Goal: Information Seeking & Learning: Learn about a topic

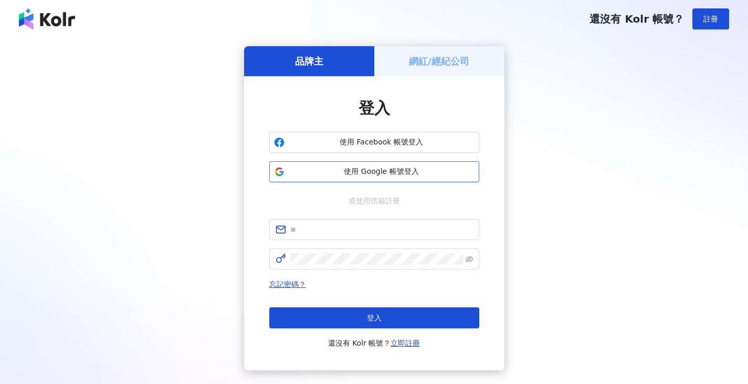
click at [309, 170] on span "使用 Google 帳號登入" at bounding box center [382, 171] width 186 height 10
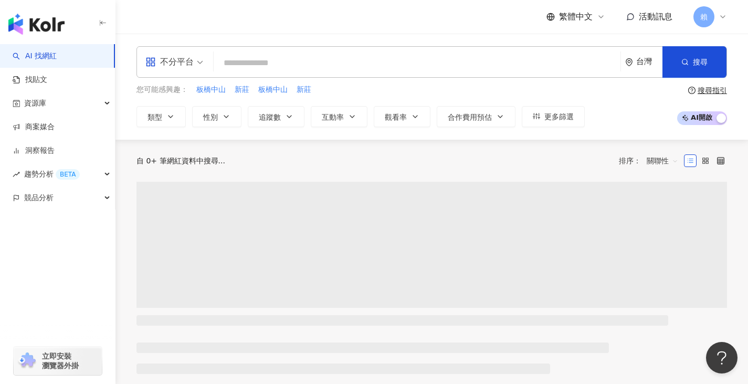
click at [277, 65] on input "search" at bounding box center [417, 63] width 398 height 20
paste input "**********"
click at [203, 69] on span "不分平台" at bounding box center [174, 62] width 58 height 17
type input "**********"
click at [199, 59] on span "不分平台" at bounding box center [174, 62] width 58 height 17
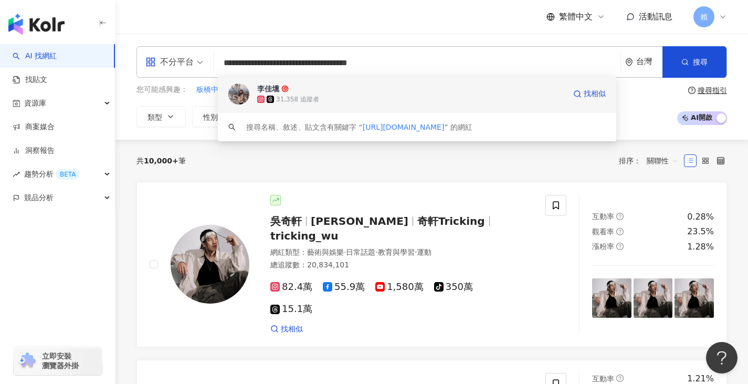
click at [326, 99] on div "31,358 追蹤者" at bounding box center [411, 99] width 308 height 10
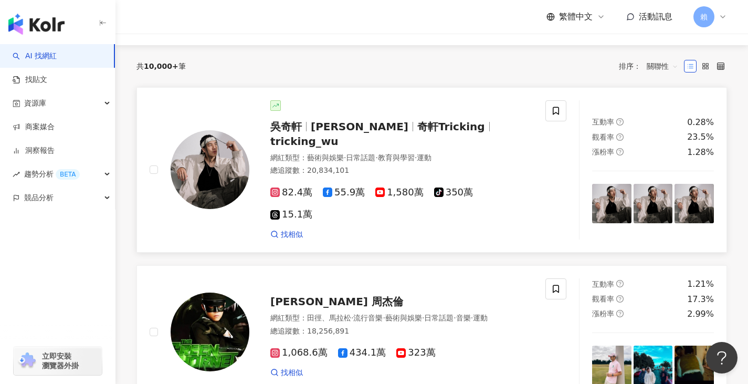
scroll to position [105, 0]
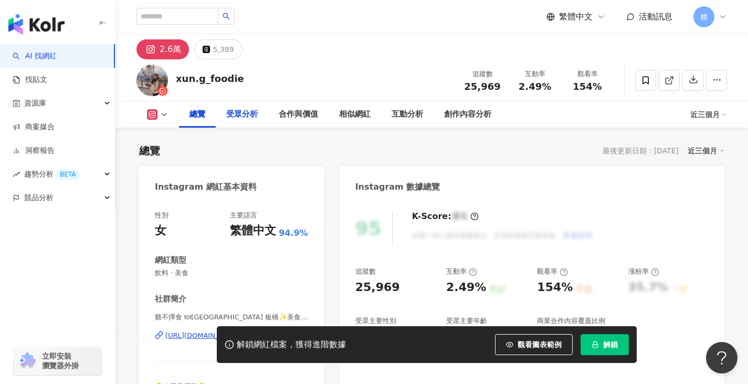
scroll to position [210, 0]
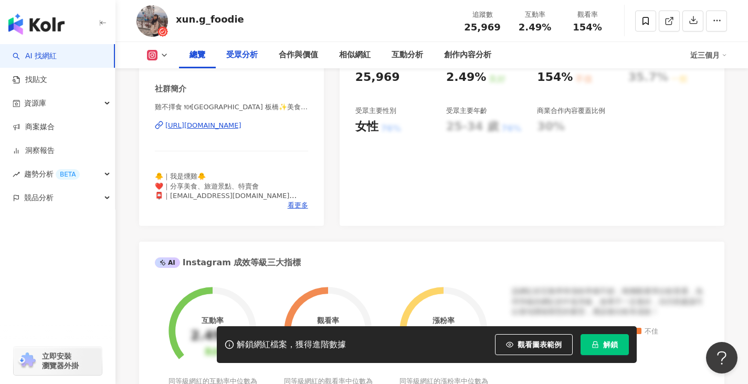
click at [245, 50] on div "受眾分析" at bounding box center [241, 55] width 31 height 13
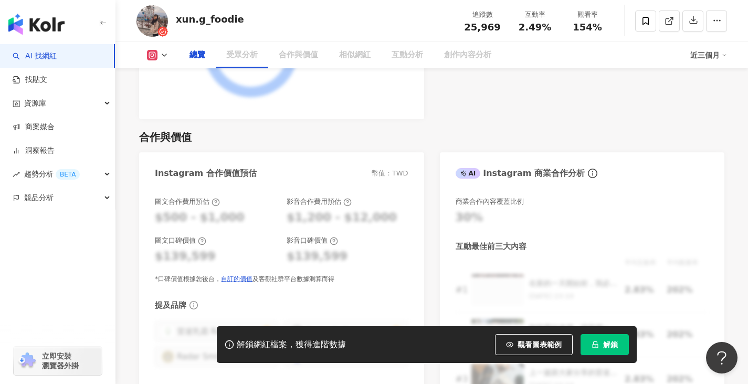
scroll to position [687, 0]
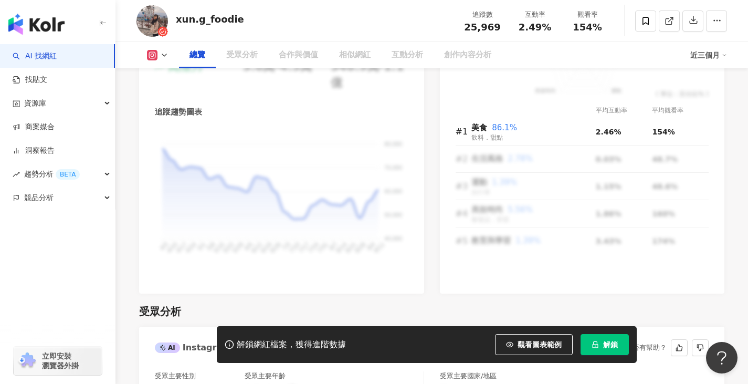
click at [600, 346] on button "解鎖" at bounding box center [605, 344] width 48 height 21
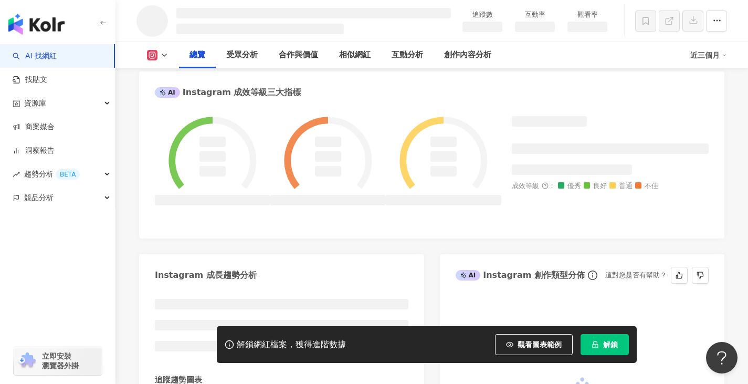
scroll to position [410, 0]
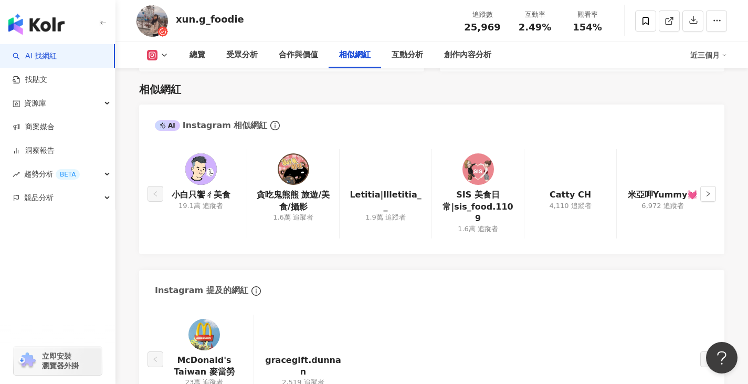
scroll to position [1737, 0]
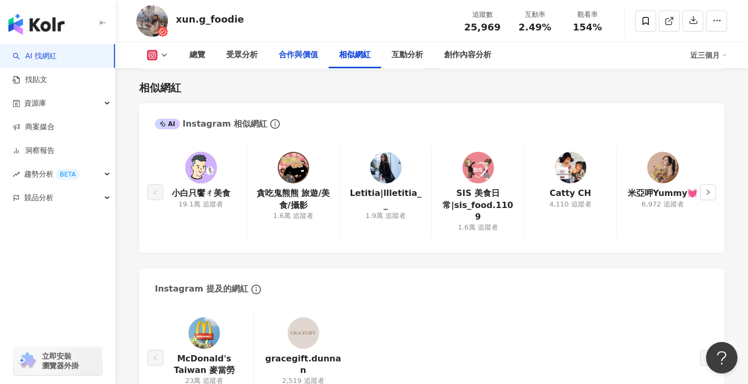
click at [307, 52] on div "合作與價值" at bounding box center [298, 55] width 39 height 13
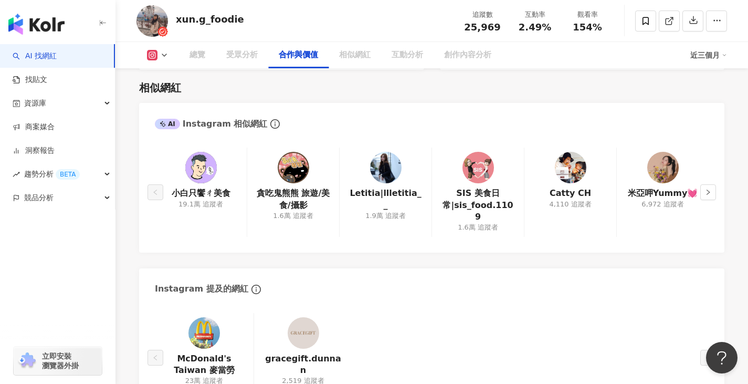
scroll to position [1410, 0]
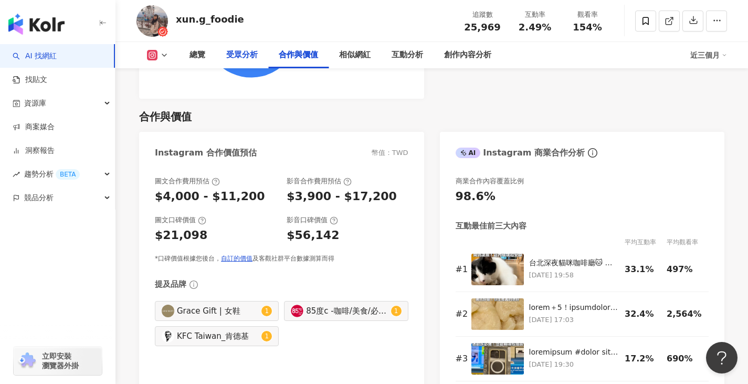
click at [254, 62] on div "受眾分析" at bounding box center [242, 55] width 52 height 26
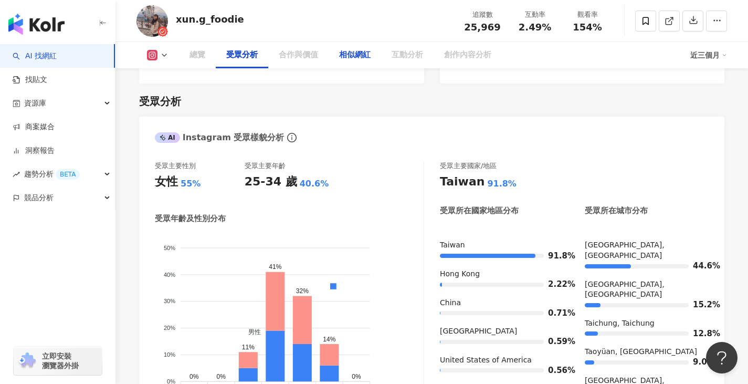
click at [351, 54] on div "相似網紅" at bounding box center [354, 55] width 31 height 13
click at [403, 58] on div "互動分析" at bounding box center [407, 55] width 31 height 13
click at [407, 54] on div "互動分析" at bounding box center [407, 55] width 31 height 13
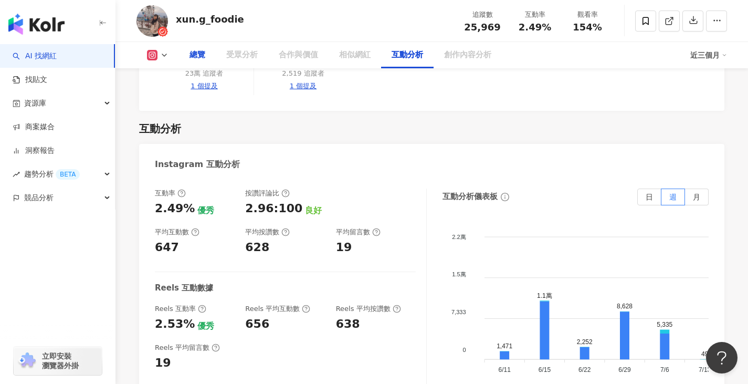
click at [190, 54] on div "總覽" at bounding box center [198, 55] width 16 height 13
click at [191, 54] on div "總覽" at bounding box center [198, 55] width 16 height 13
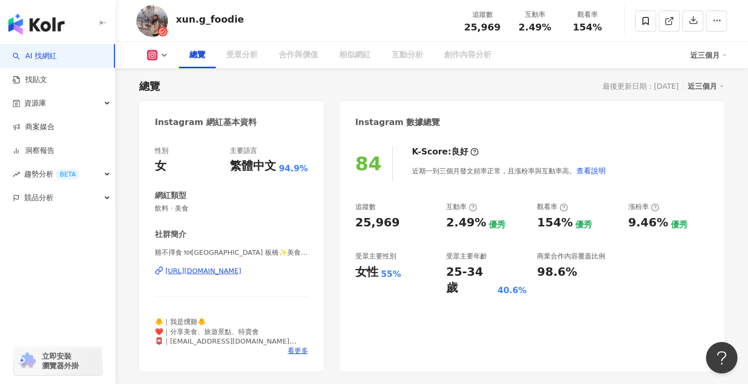
click at [717, 85] on div "近三個月" at bounding box center [706, 86] width 37 height 14
click at [721, 48] on div "近三個月" at bounding box center [708, 55] width 37 height 17
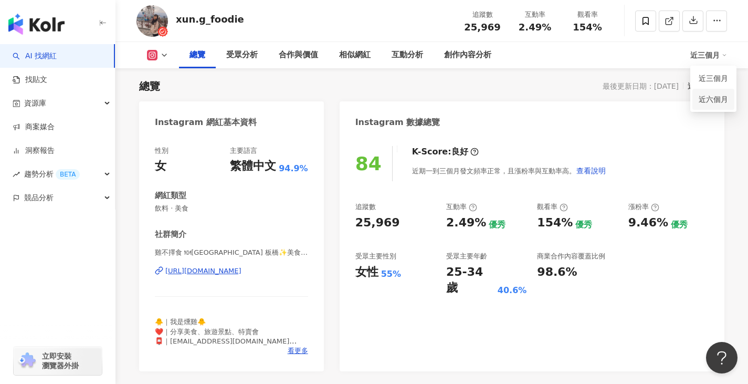
click at [711, 102] on link "近六個月" at bounding box center [713, 99] width 29 height 12
click at [726, 54] on icon at bounding box center [724, 54] width 5 height 5
click at [705, 55] on div "近三個月" at bounding box center [708, 55] width 37 height 17
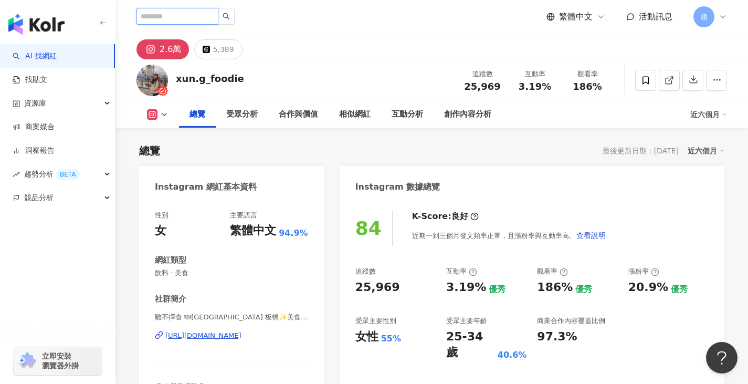
click at [201, 17] on input "search" at bounding box center [177, 16] width 82 height 17
paste input "**********"
type input "**********"
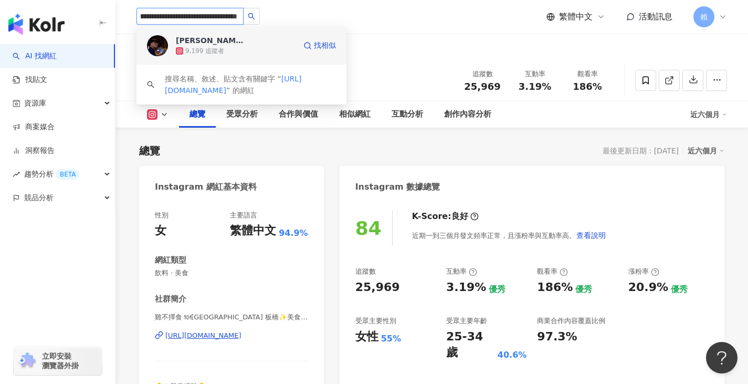
click at [230, 54] on div "9,199 追蹤者" at bounding box center [236, 51] width 120 height 10
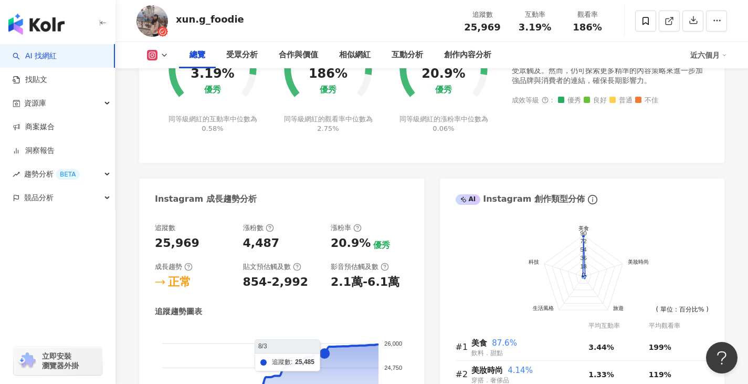
scroll to position [630, 0]
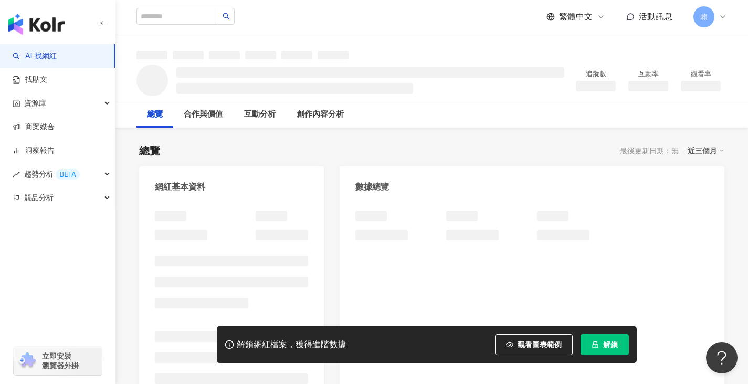
scroll to position [52, 0]
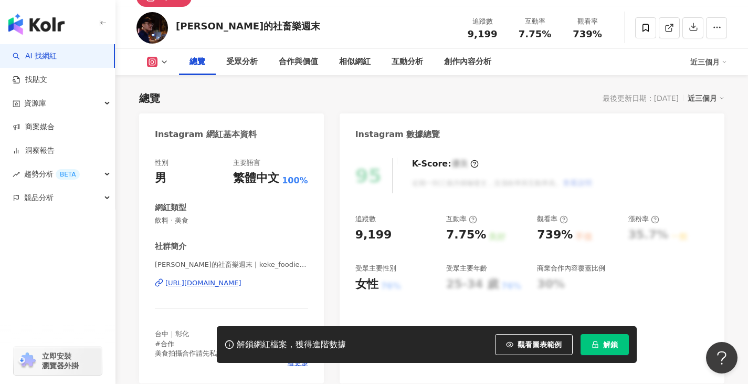
scroll to position [63, 0]
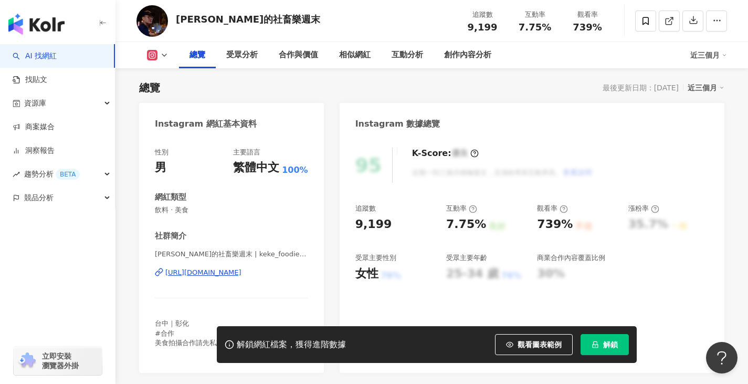
click at [608, 344] on span "解鎖" at bounding box center [610, 344] width 15 height 8
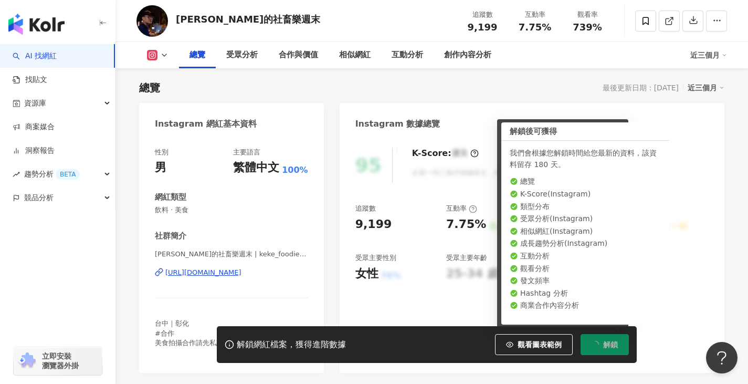
click at [277, 220] on div "性別 男 主要語言 繁體中文 100% 網紅類型 飲料 · 美食 社群簡介 柯柯的社畜樂週末 | keke_foodie_fun https://www.in…" at bounding box center [231, 252] width 153 height 209
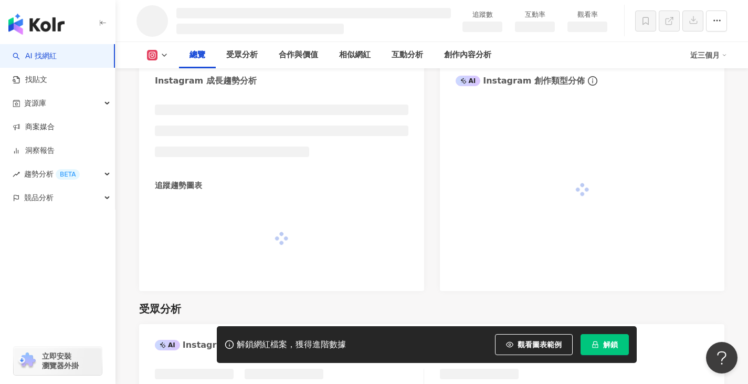
scroll to position [573, 0]
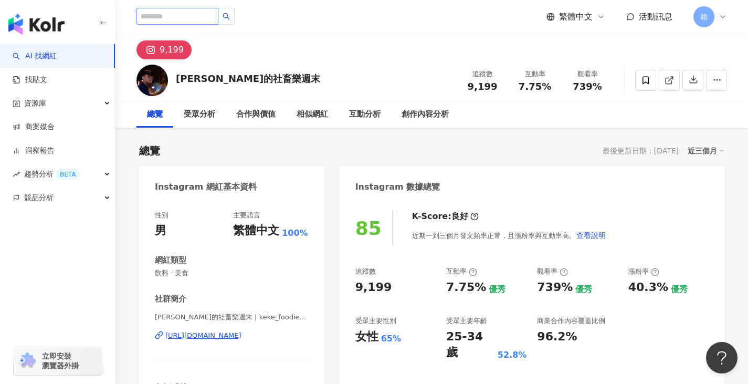
click at [211, 15] on input "search" at bounding box center [177, 16] width 82 height 17
paste input "**********"
type input "**********"
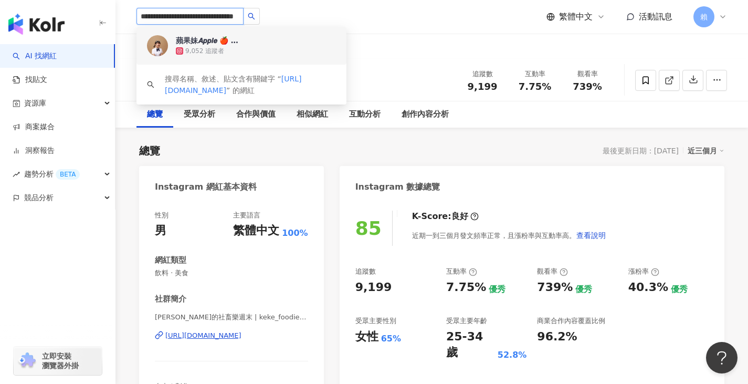
click at [218, 42] on div "蘋果妹𝘼𝙥𝙥𝙡𝙚 🍎 美食·旅遊" at bounding box center [210, 40] width 68 height 10
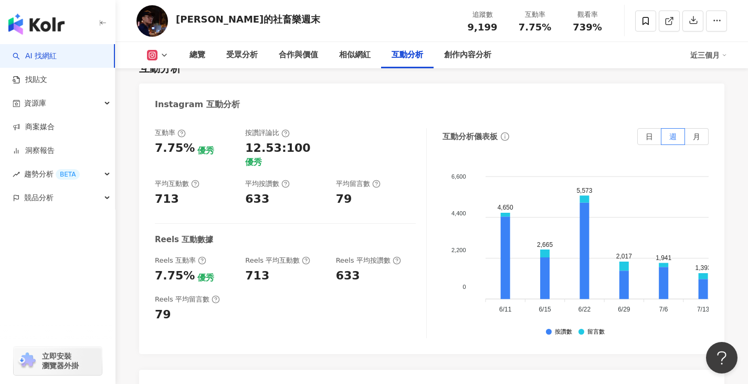
scroll to position [2047, 0]
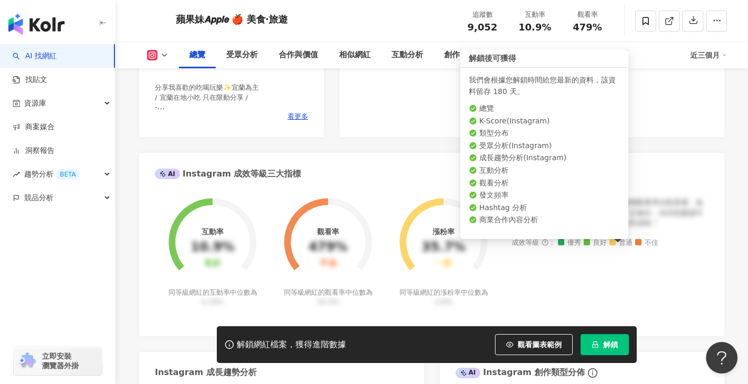
scroll to position [315, 0]
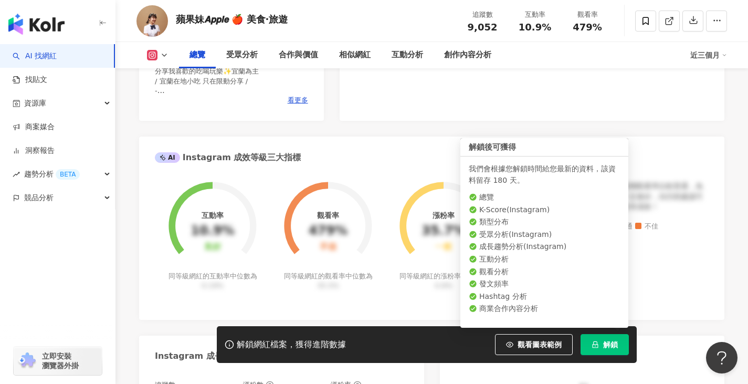
click at [607, 341] on span "解鎖" at bounding box center [610, 344] width 15 height 8
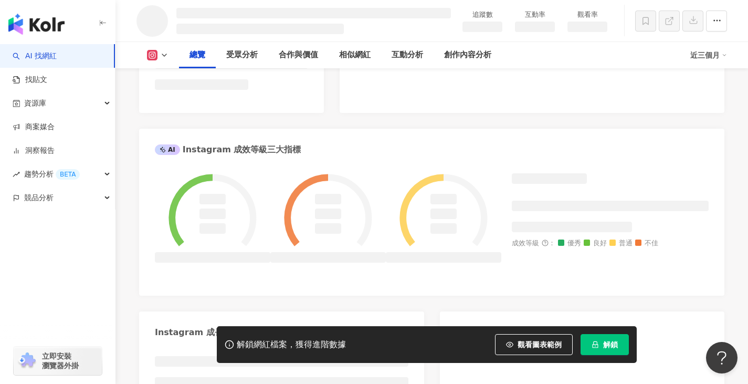
scroll to position [353, 0]
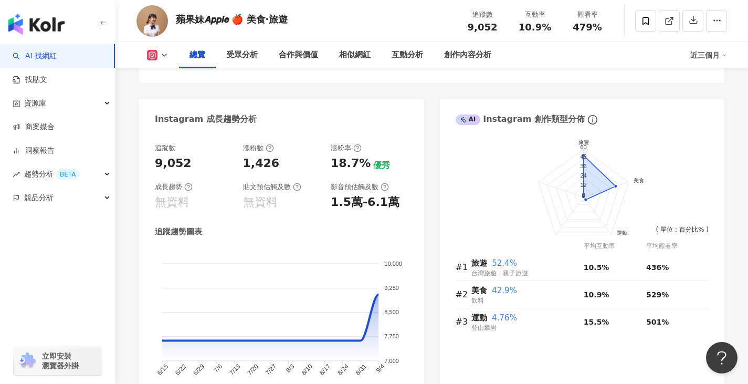
scroll to position [577, 0]
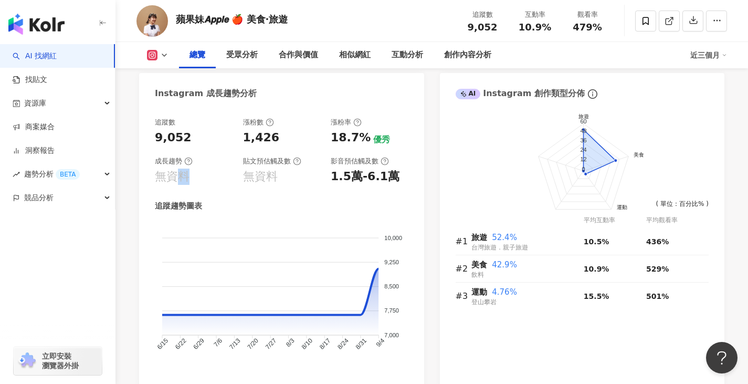
drag, startPoint x: 179, startPoint y: 176, endPoint x: 188, endPoint y: 186, distance: 13.4
click at [188, 186] on div "追蹤數 9,052 漲粉數 1,426 漲粉率 18.7% 優秀 成長趨勢 無資料 貼文預估觸及數 無資料 影音預估觸及數 1.5萬-6.1萬 追蹤趨勢圖表 …" at bounding box center [282, 245] width 254 height 254
click at [214, 185] on div "無資料" at bounding box center [194, 177] width 78 height 16
drag, startPoint x: 194, startPoint y: 185, endPoint x: 188, endPoint y: 175, distance: 11.5
click at [188, 175] on div "追蹤數 9,052 漲粉數 1,426 漲粉率 18.7% 優秀 成長趨勢 無資料 貼文預估觸及數 無資料 影音預估觸及數 1.5萬-6.1萬 追蹤趨勢圖表 …" at bounding box center [282, 245] width 254 height 254
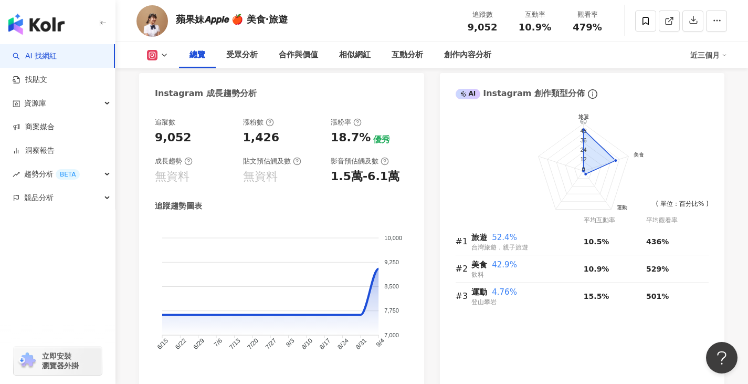
click at [201, 179] on div "無資料" at bounding box center [194, 177] width 78 height 16
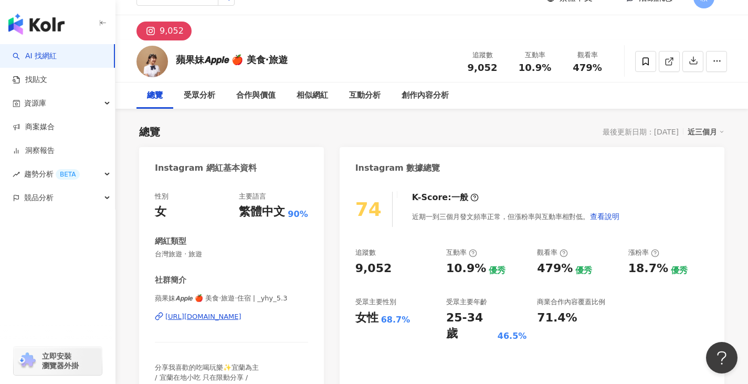
scroll to position [0, 0]
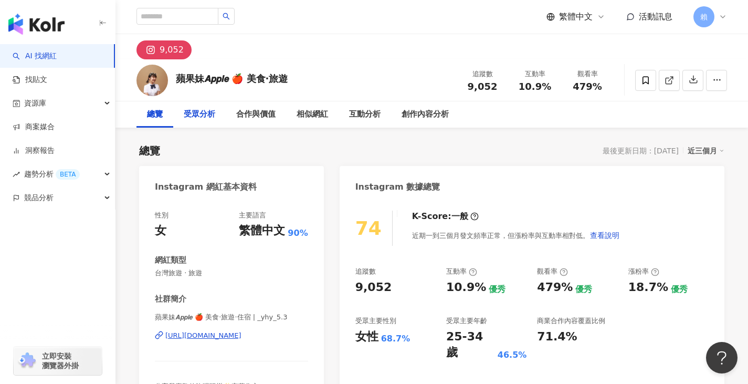
click at [196, 111] on div "受眾分析" at bounding box center [199, 114] width 31 height 13
click at [363, 121] on div "互動分析" at bounding box center [365, 114] width 52 height 26
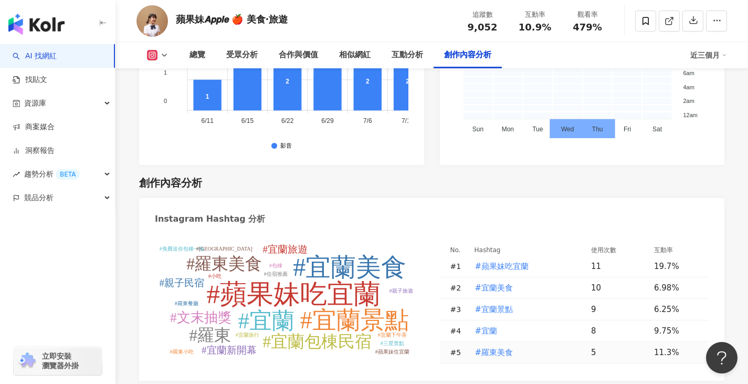
scroll to position [3012, 0]
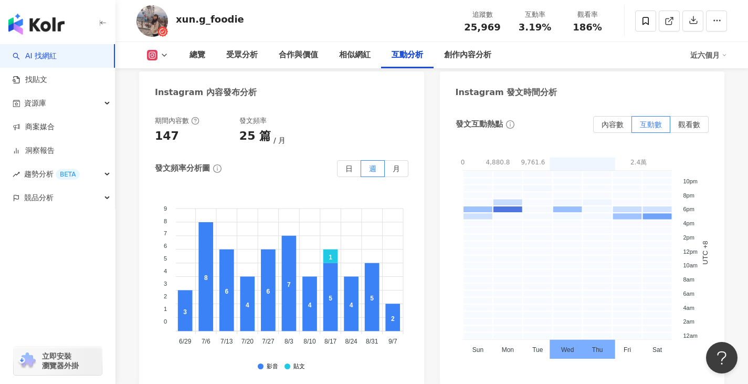
scroll to position [2625, 0]
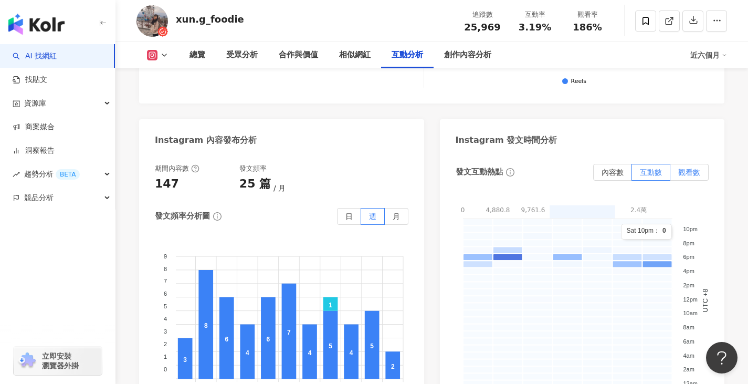
click at [701, 164] on label "觀看數" at bounding box center [689, 172] width 38 height 17
click at [389, 208] on label "月" at bounding box center [397, 216] width 24 height 17
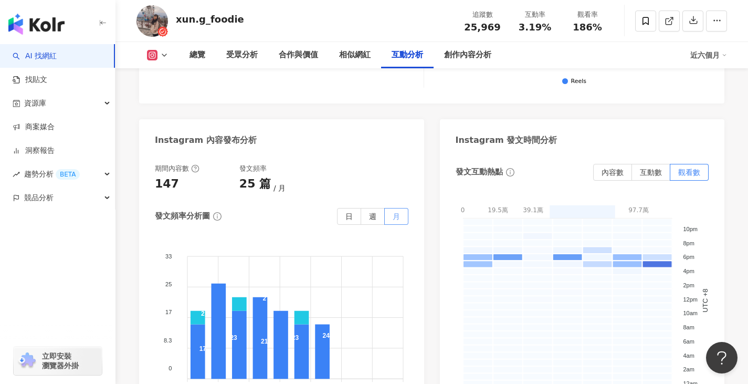
scroll to position [0, 0]
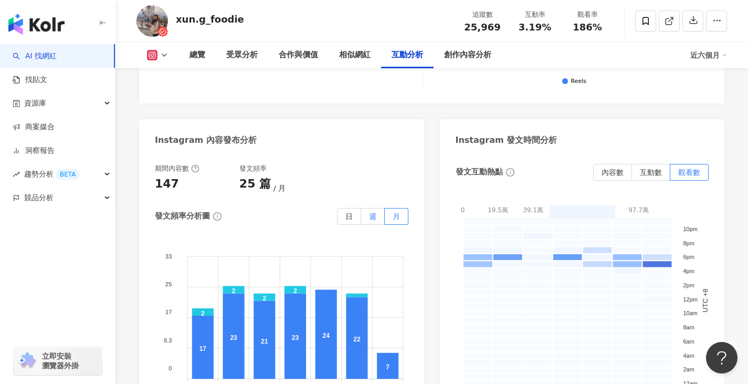
click at [373, 212] on span "週" at bounding box center [372, 216] width 7 height 8
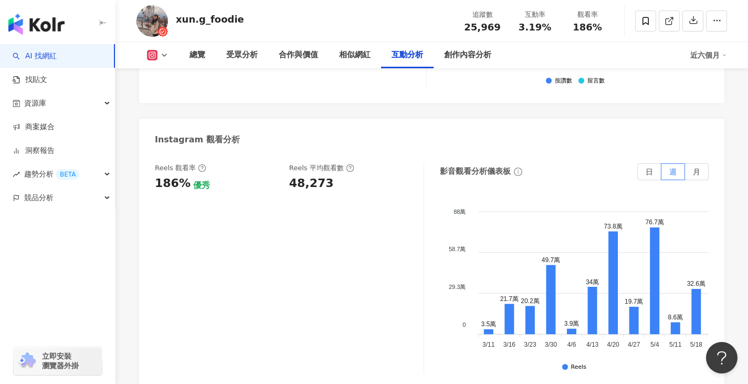
scroll to position [2334, 0]
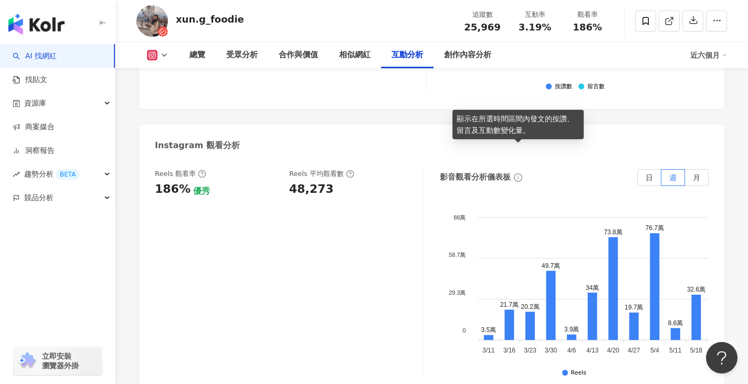
click at [518, 175] on icon "info-circle" at bounding box center [518, 177] width 1 height 4
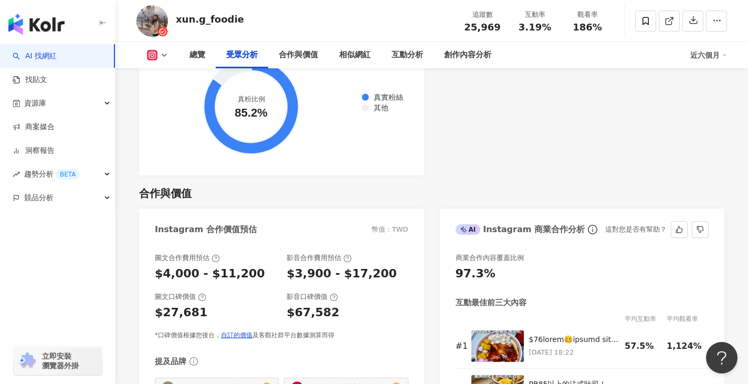
scroll to position [1336, 0]
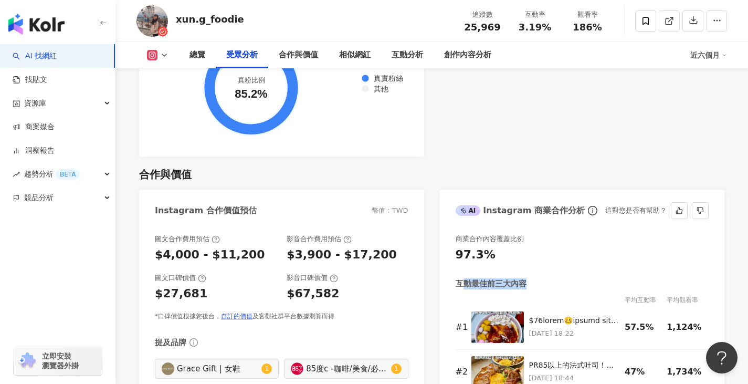
drag, startPoint x: 467, startPoint y: 270, endPoint x: 533, endPoint y: 266, distance: 66.2
click at [533, 278] on div "互動最佳前三大內容" at bounding box center [583, 283] width 254 height 11
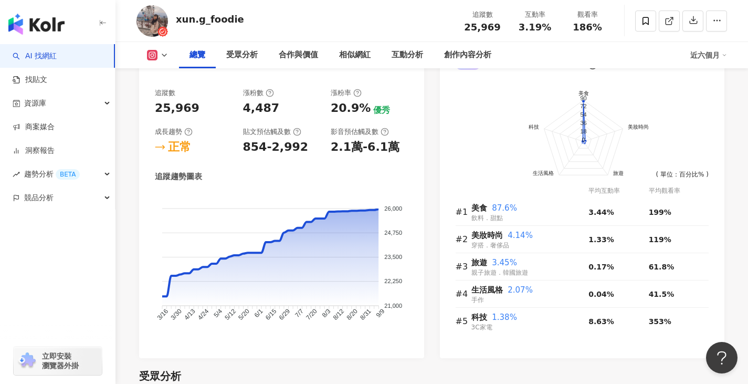
scroll to position [586, 0]
